Goal: Task Accomplishment & Management: Manage account settings

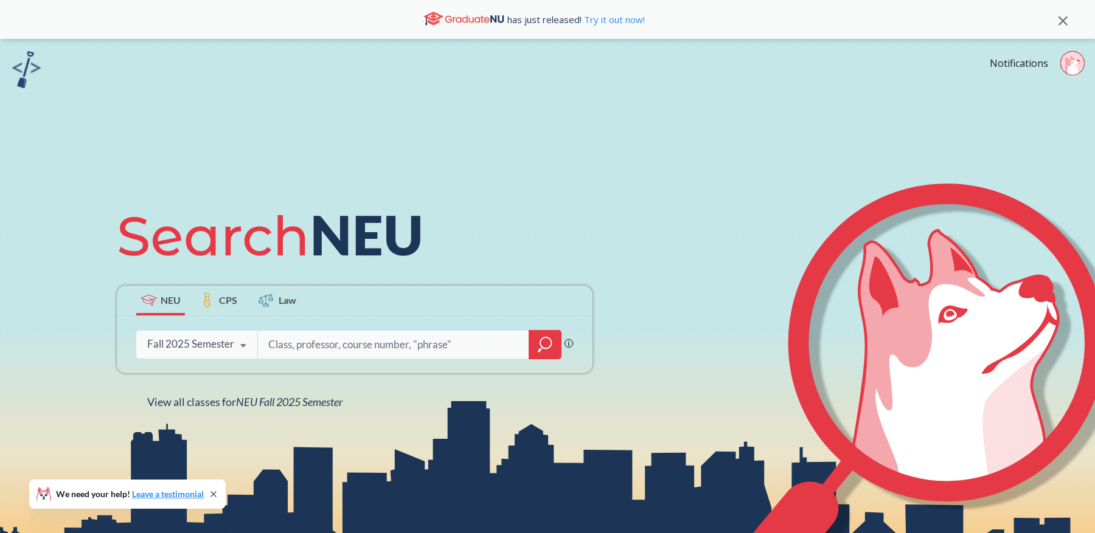
paste input "12433"
type input "12433"
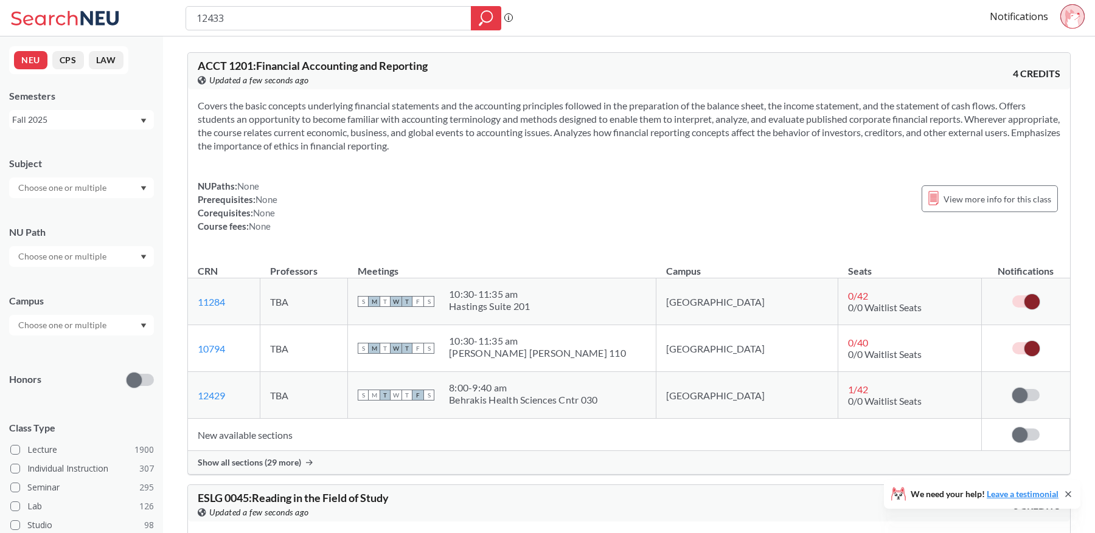
click at [271, 463] on span "Show all sections (29 more)" at bounding box center [249, 462] width 103 height 11
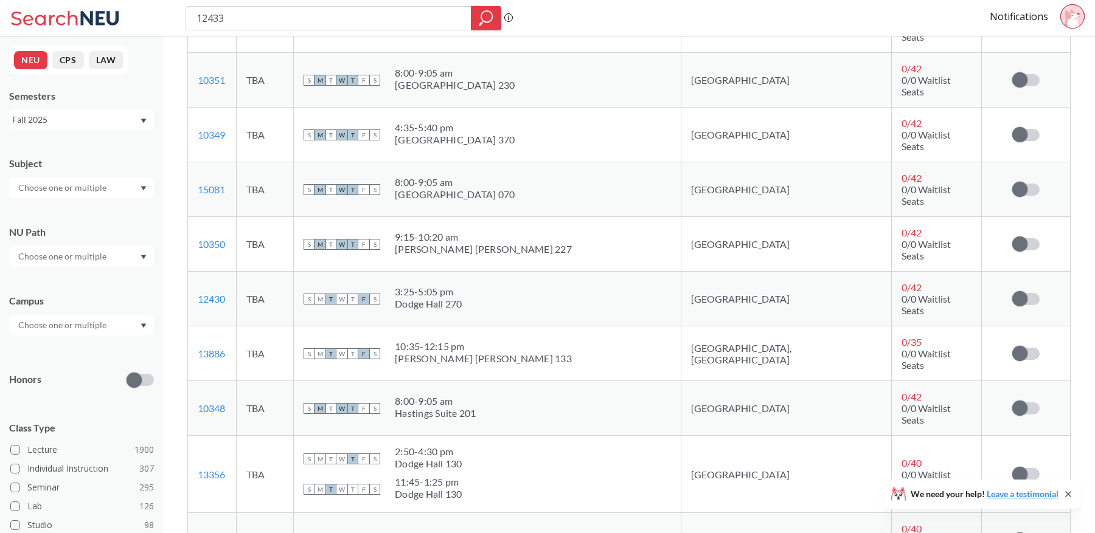
scroll to position [1246, 0]
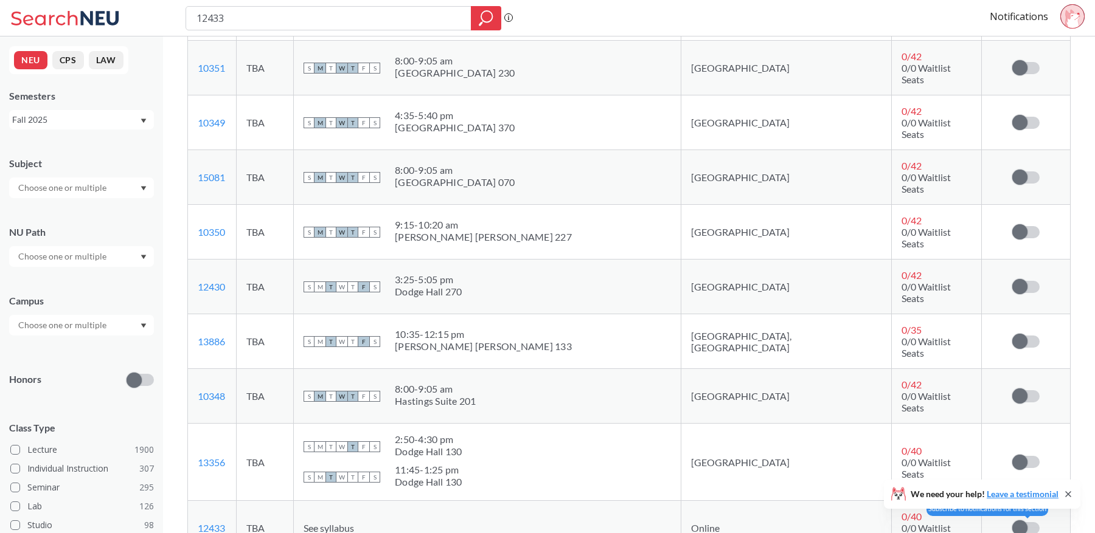
click at [1029, 522] on label at bounding box center [1025, 528] width 27 height 12
click at [1012, 522] on input "checkbox" at bounding box center [1012, 522] width 0 height 0
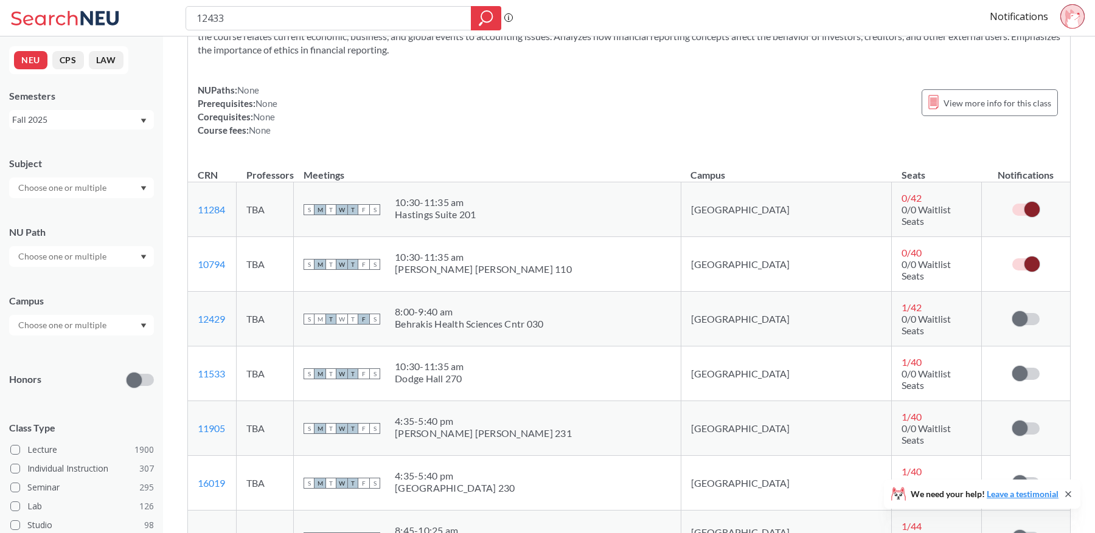
scroll to position [0, 0]
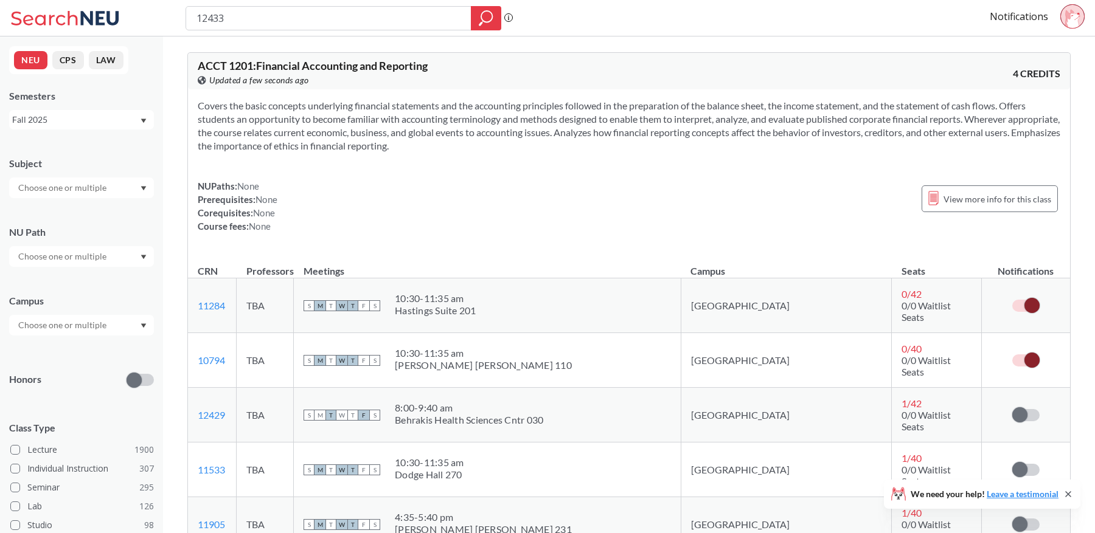
click at [1073, 17] on icon at bounding box center [1072, 18] width 15 height 19
click at [1011, 19] on link "Notifications" at bounding box center [1019, 16] width 58 height 13
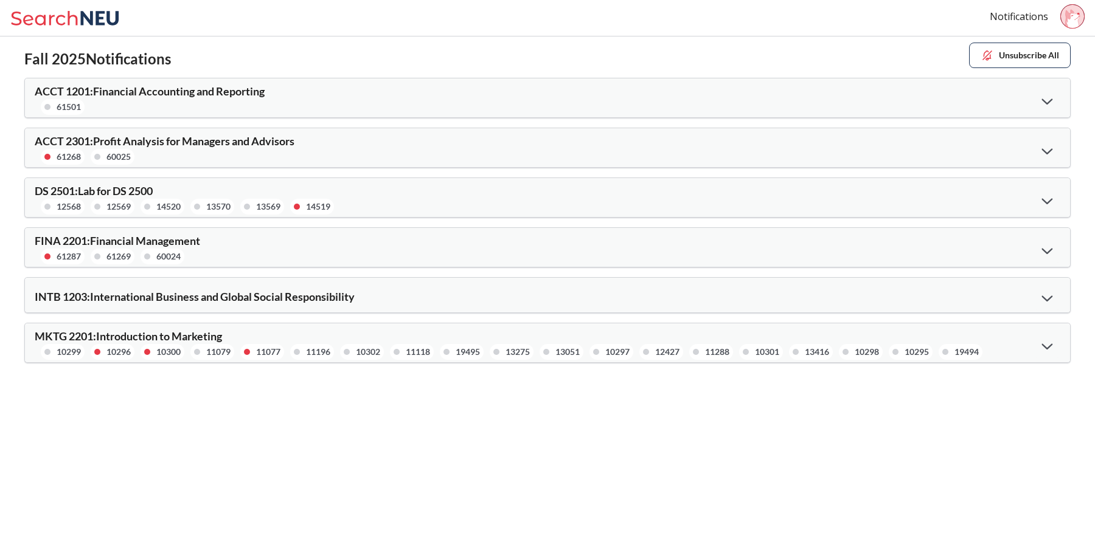
click at [412, 130] on div "ACCT 2301 : Profit Analysis for Managers and Advisors 61268 60025" at bounding box center [547, 147] width 1045 height 39
click at [75, 136] on span "ACCT 2301 : Profit Analysis for Managers and Advisors" at bounding box center [165, 140] width 260 height 13
click at [1053, 141] on div at bounding box center [1047, 150] width 26 height 25
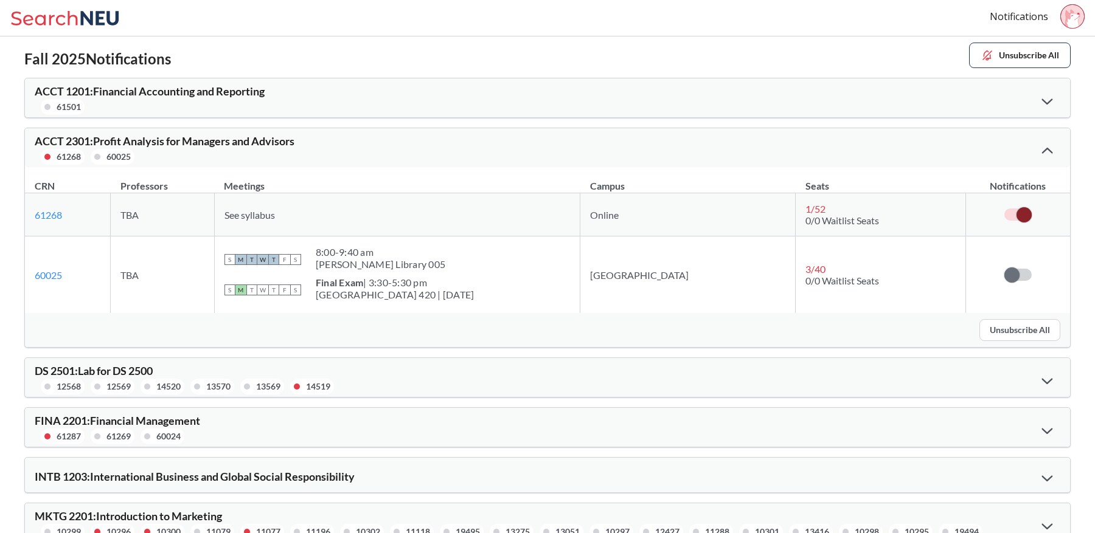
click at [1024, 207] on span at bounding box center [1023, 214] width 15 height 15
click at [1004, 209] on input "checkbox" at bounding box center [1004, 209] width 0 height 0
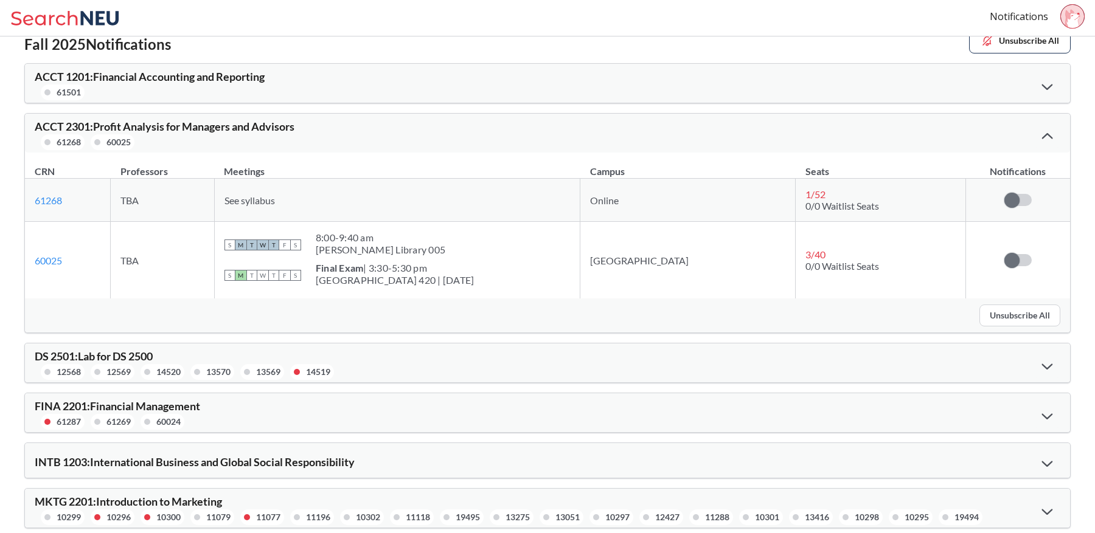
click at [678, 329] on div "Unsubscribe All" at bounding box center [547, 316] width 1045 height 34
click at [1045, 367] on div at bounding box center [1047, 365] width 26 height 25
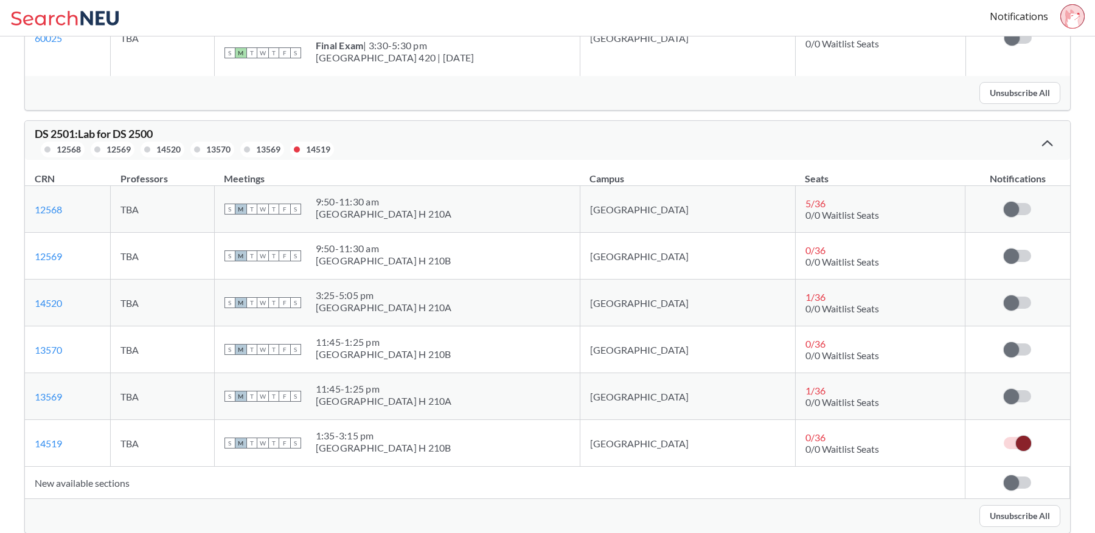
scroll to position [247, 0]
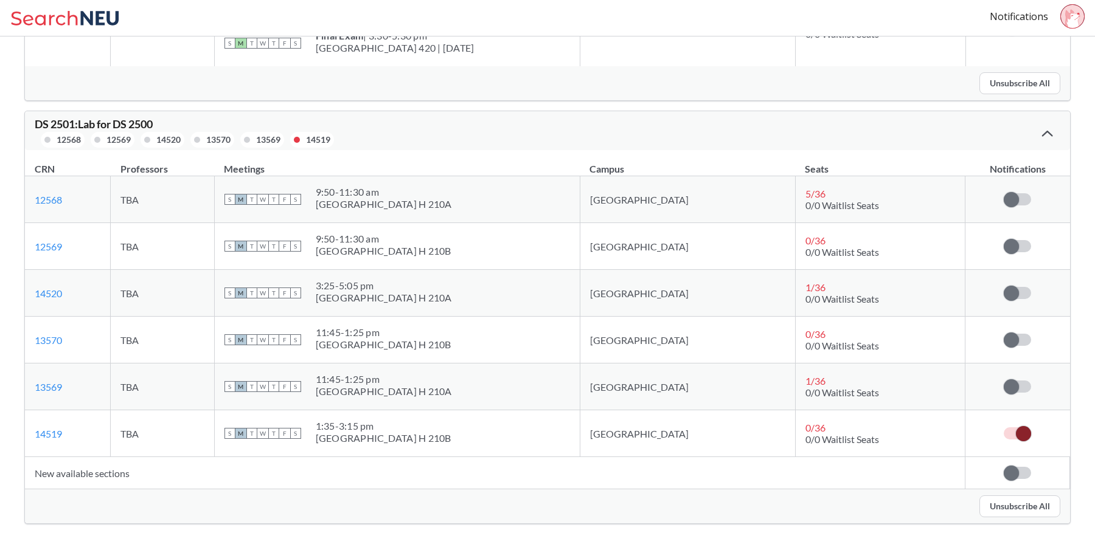
click at [1021, 426] on span at bounding box center [1023, 433] width 15 height 15
click at [1004, 428] on input "checkbox" at bounding box center [1004, 428] width 0 height 0
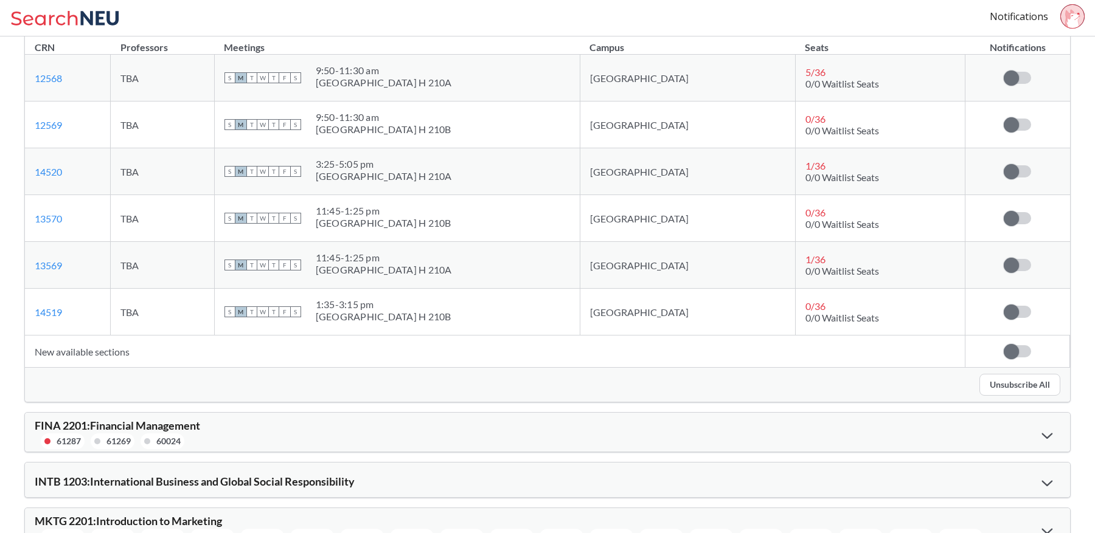
scroll to position [386, 0]
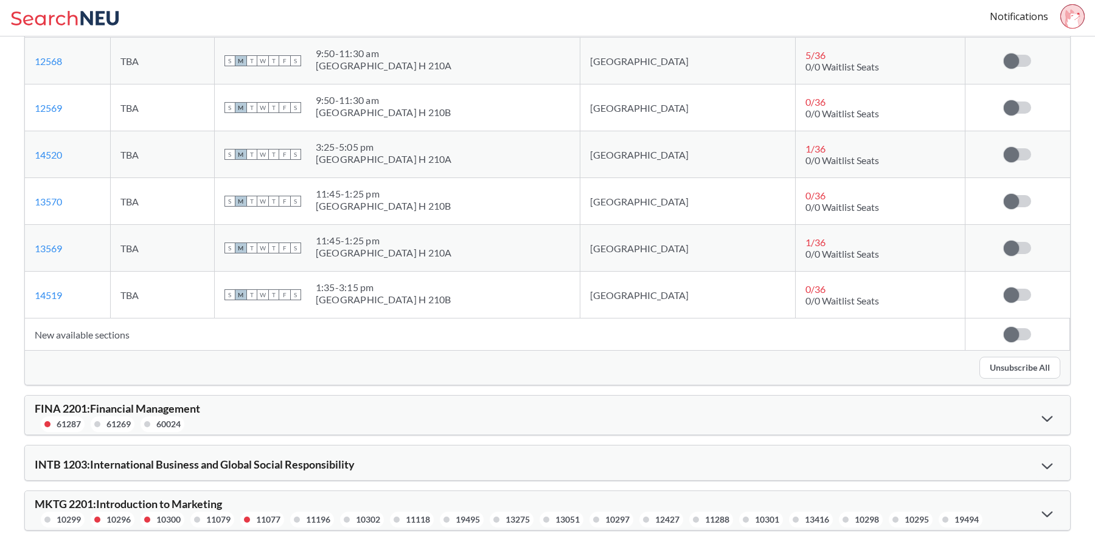
click at [822, 398] on div "FINA 2201 : Financial Management 61287 61269 60024" at bounding box center [547, 415] width 1045 height 39
click at [537, 396] on div "FINA 2201 : Financial Management 61287 61269 60024" at bounding box center [547, 415] width 1045 height 39
click at [1043, 416] on icon at bounding box center [1046, 419] width 11 height 6
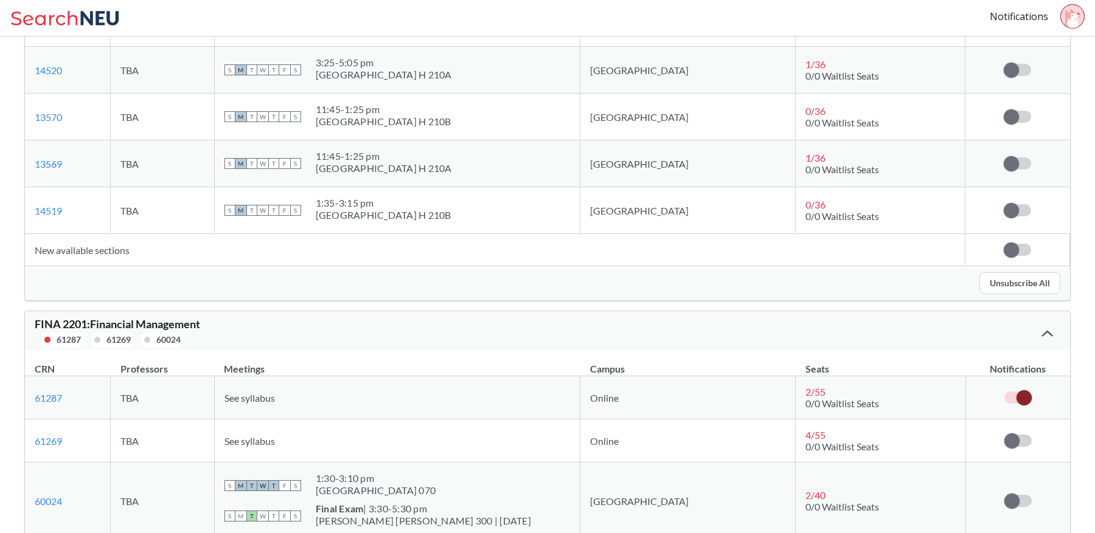
scroll to position [504, 0]
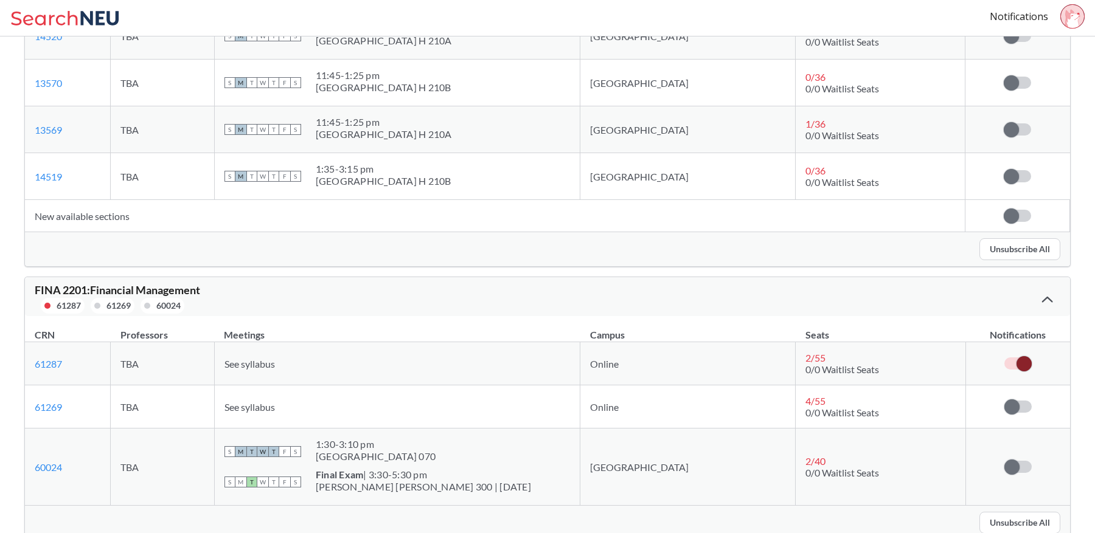
click at [1011, 349] on td at bounding box center [1017, 363] width 105 height 43
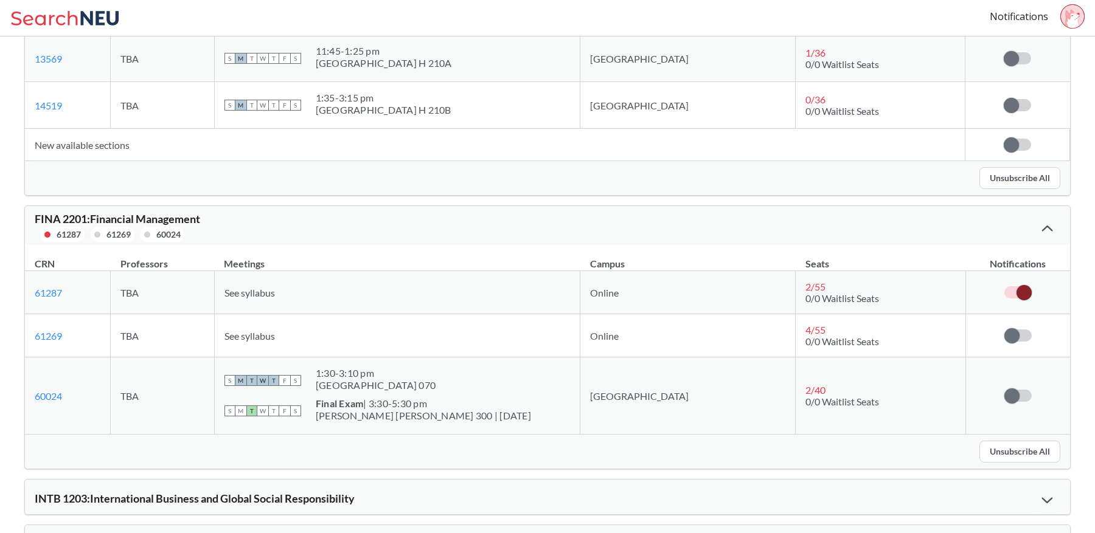
scroll to position [595, 0]
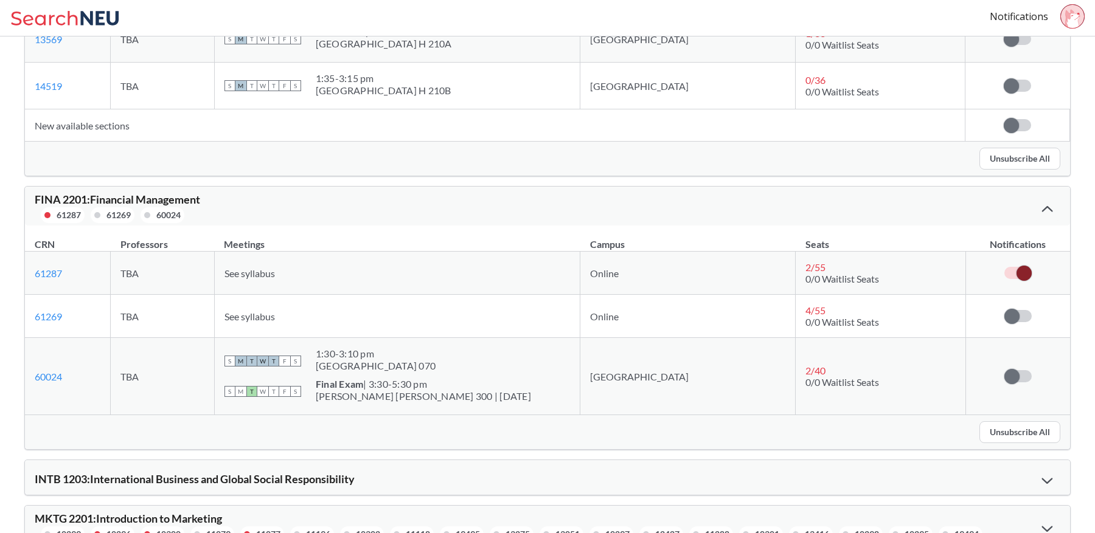
click at [1023, 266] on span at bounding box center [1023, 273] width 15 height 15
click at [1004, 267] on input "checkbox" at bounding box center [1004, 267] width 0 height 0
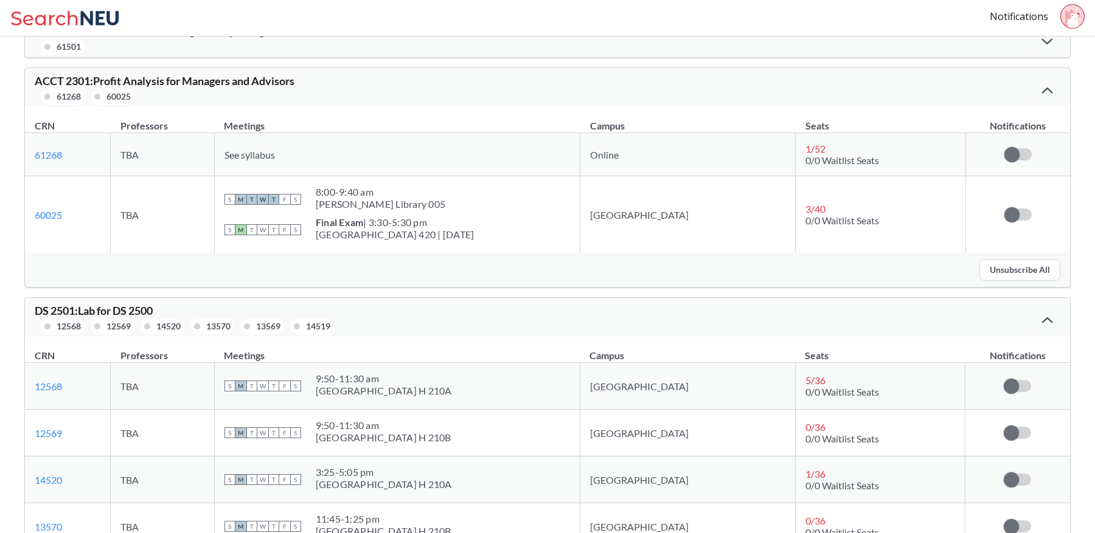
scroll to position [0, 0]
